Goal: Find specific page/section: Find specific page/section

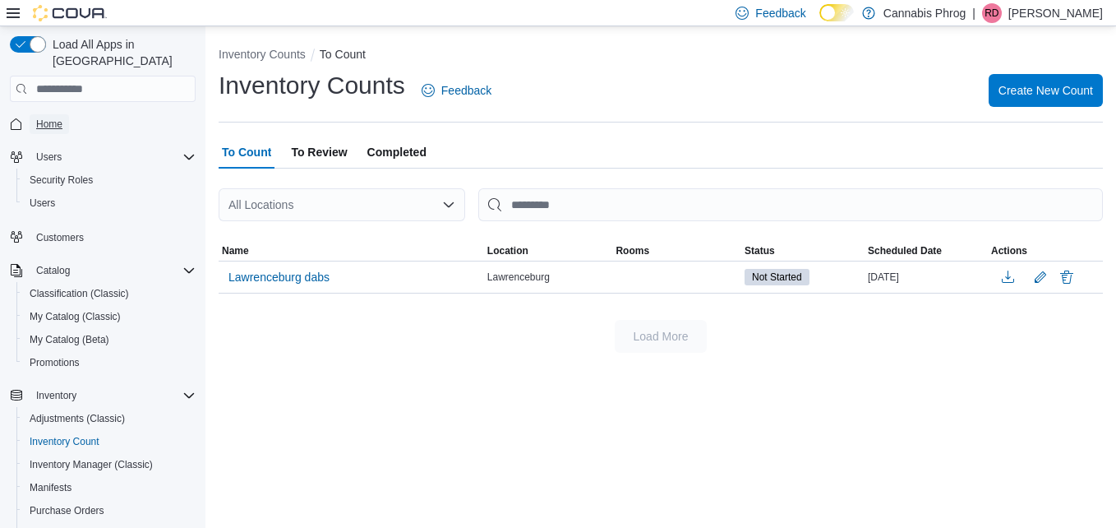
click at [55, 118] on span "Home" at bounding box center [49, 124] width 26 height 13
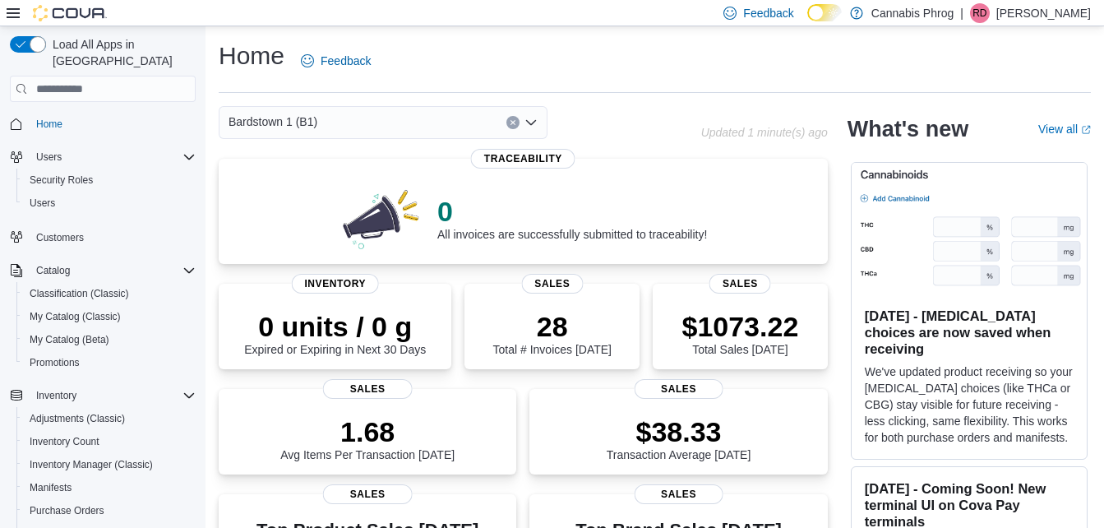
click at [527, 124] on icon "Open list of options" at bounding box center [530, 122] width 13 height 13
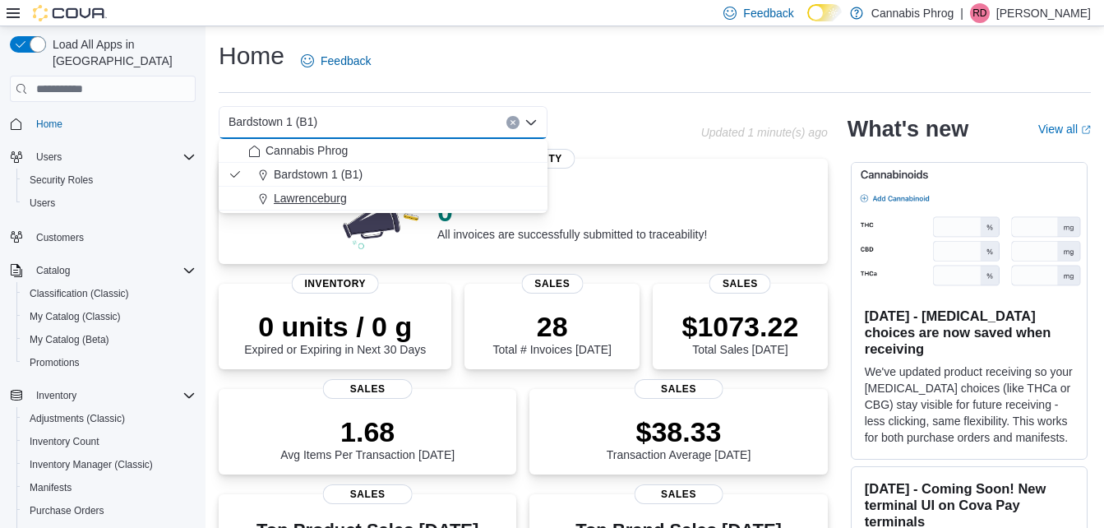
click at [343, 196] on span "Lawrenceburg" at bounding box center [310, 198] width 73 height 16
